Goal: Use online tool/utility: Use online tool/utility

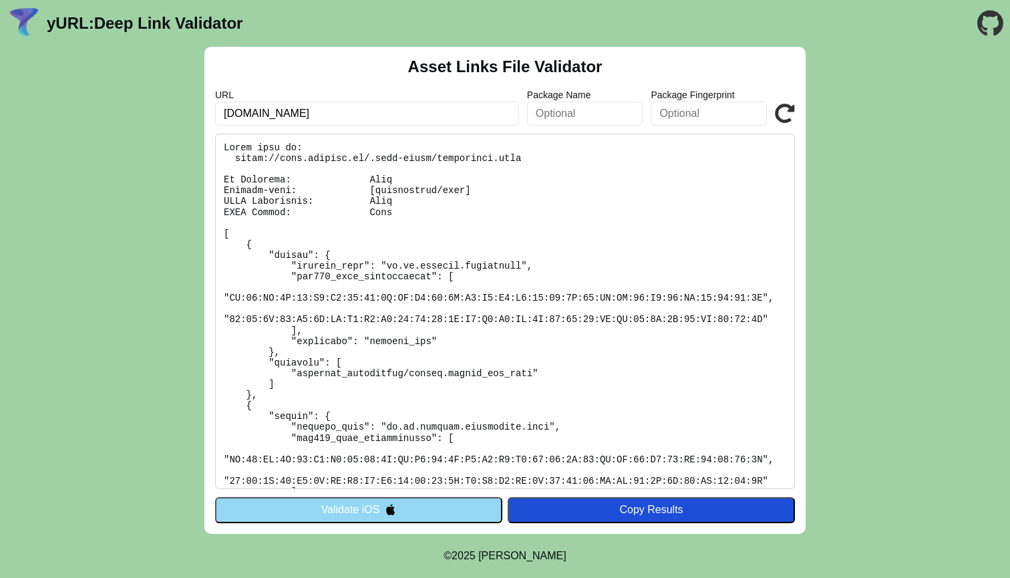
scroll to position [45, 0]
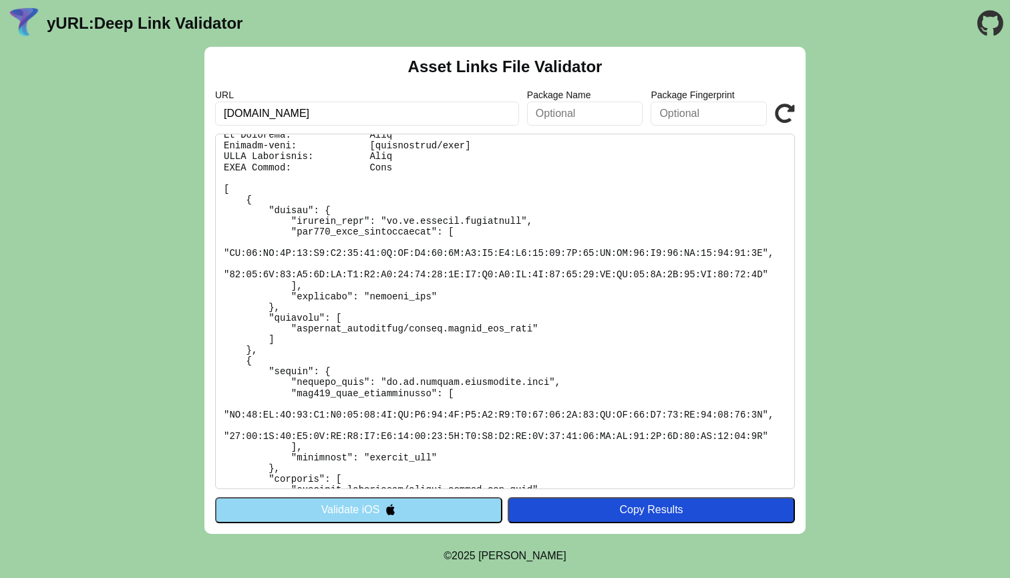
click at [780, 113] on icon at bounding box center [785, 114] width 20 height 20
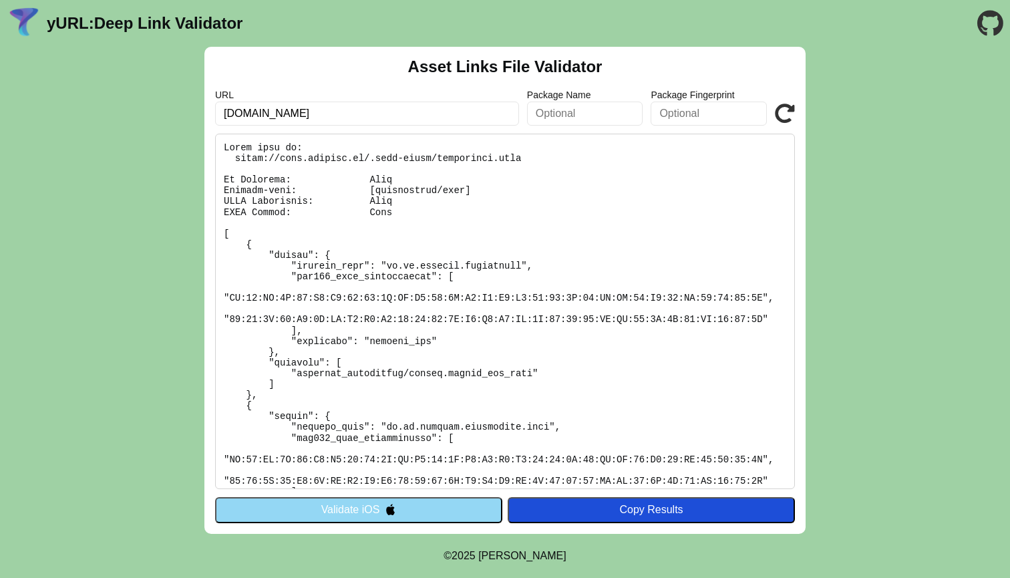
click at [393, 506] on img at bounding box center [390, 509] width 11 height 11
